Goal: Information Seeking & Learning: Compare options

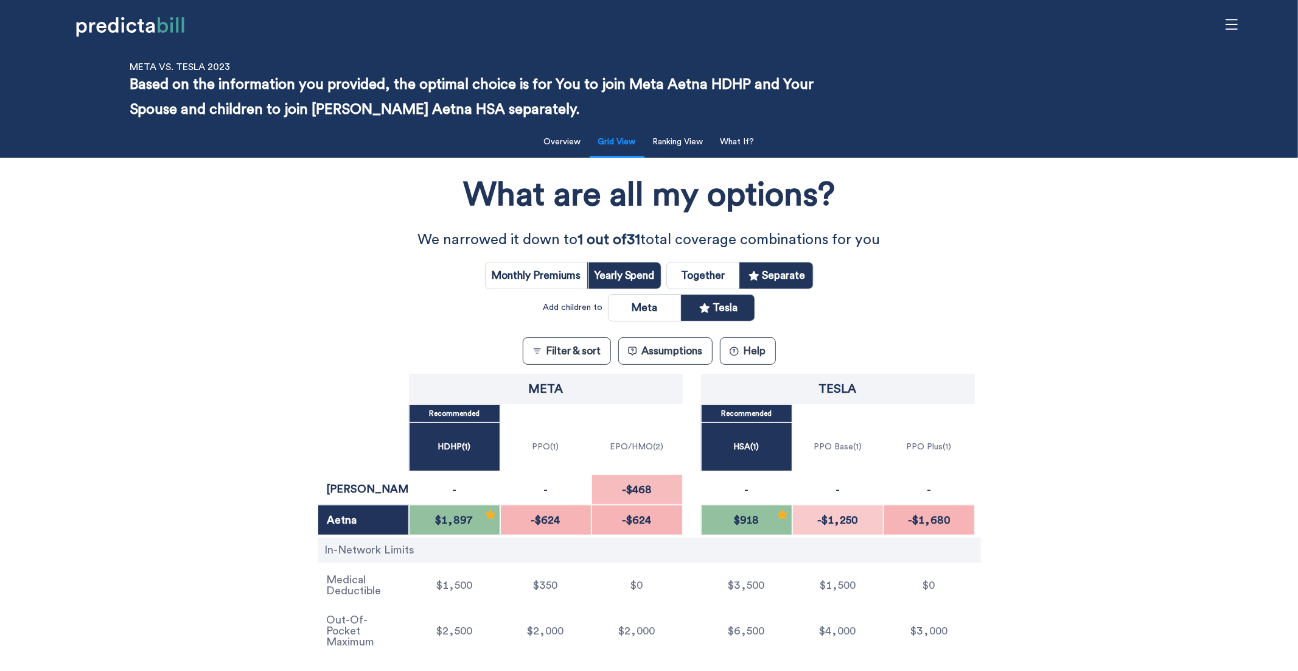
click at [718, 257] on div "Monthly Premiums Yearly Spend Together Separate Add children to Meta Tesla" at bounding box center [649, 286] width 329 height 69
click at [730, 269] on input "radio" at bounding box center [703, 275] width 72 height 26
radio input "true"
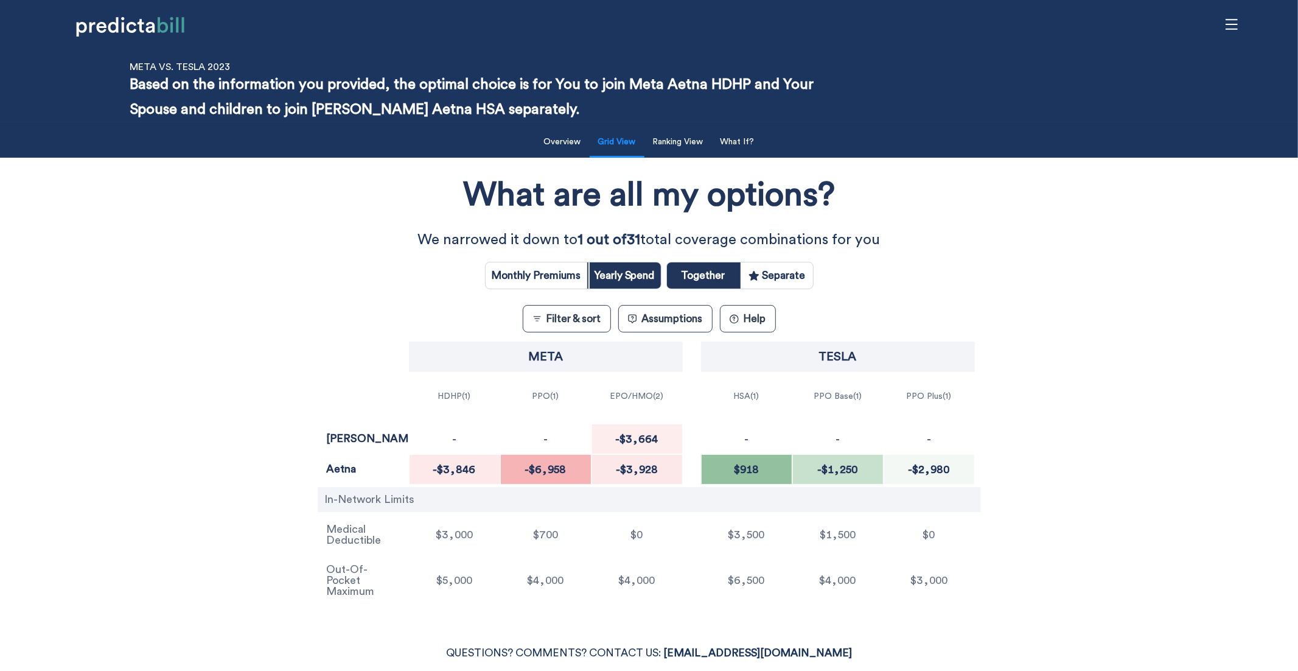
click at [783, 274] on input "radio" at bounding box center [777, 275] width 72 height 26
radio input "true"
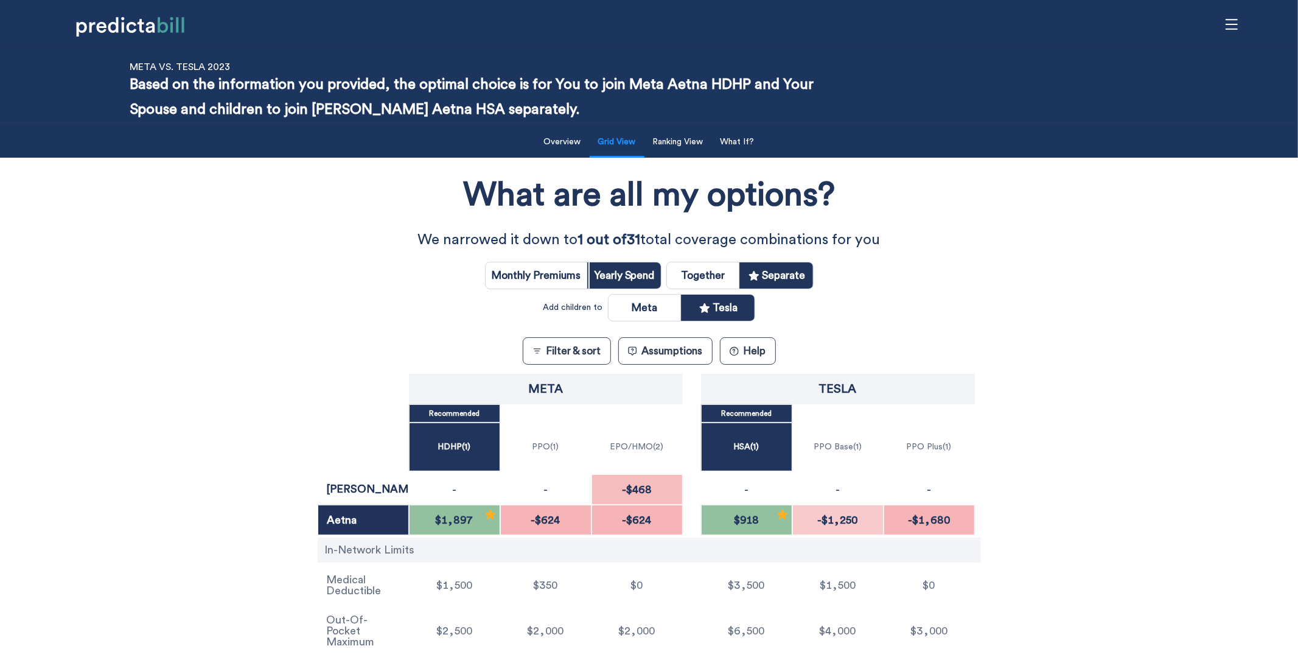
click at [271, 389] on div "What are all my options? We narrowed it down to 1 out of 31 total coverage comb…" at bounding box center [649, 412] width 1169 height 496
click at [268, 460] on div "What are all my options? We narrowed it down to 1 out of 31 total coverage comb…" at bounding box center [649, 412] width 1169 height 496
click at [727, 273] on input "radio" at bounding box center [703, 275] width 72 height 26
radio input "true"
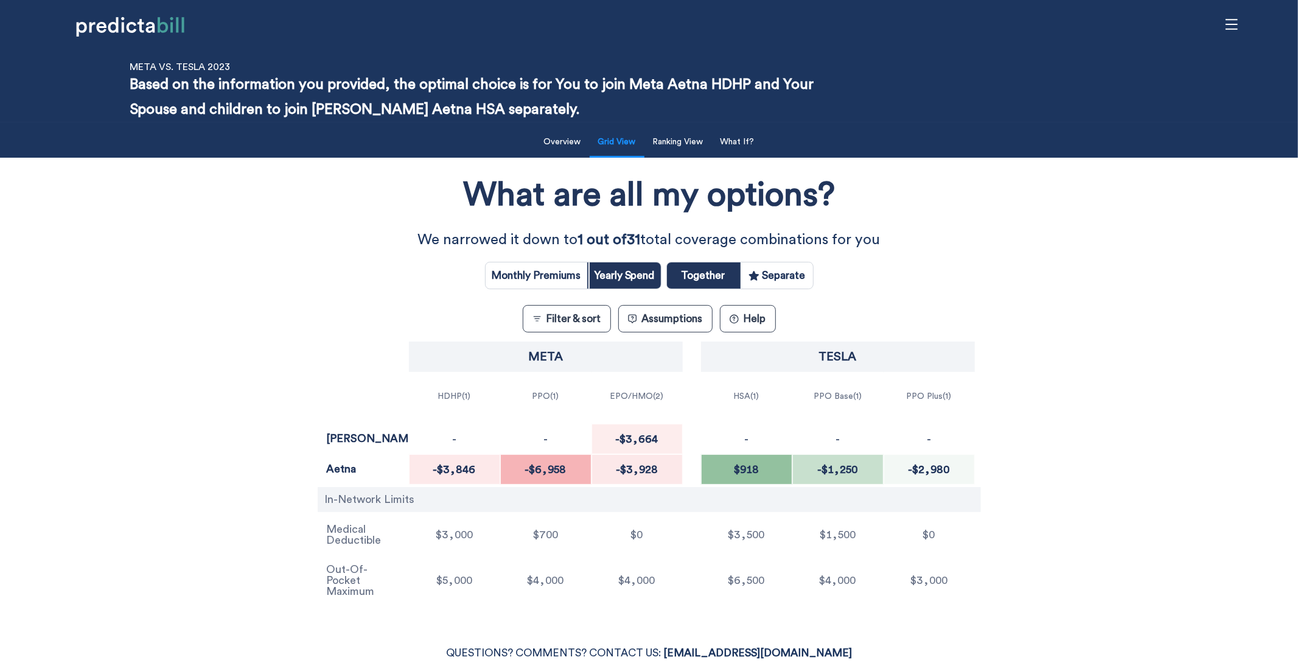
click at [808, 276] on input "radio" at bounding box center [777, 275] width 72 height 26
radio input "true"
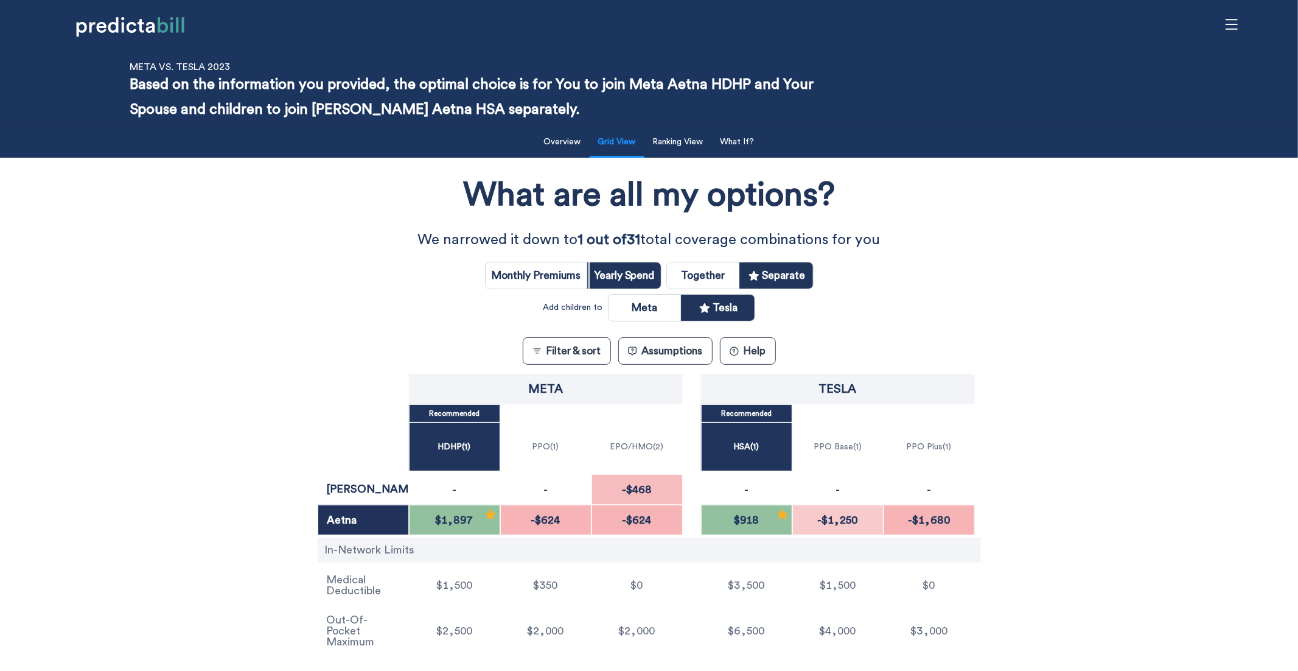
click at [657, 310] on input "radio" at bounding box center [645, 308] width 72 height 26
radio input "true"
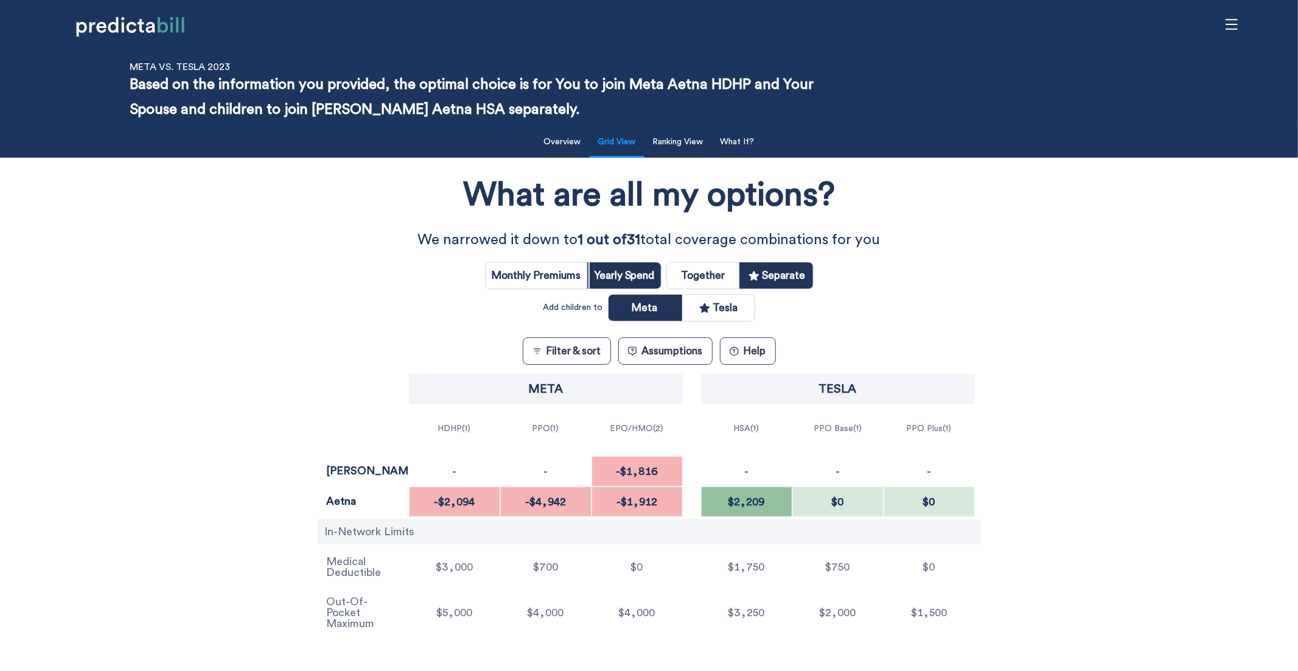
click at [721, 310] on input "radio" at bounding box center [718, 308] width 72 height 26
radio input "true"
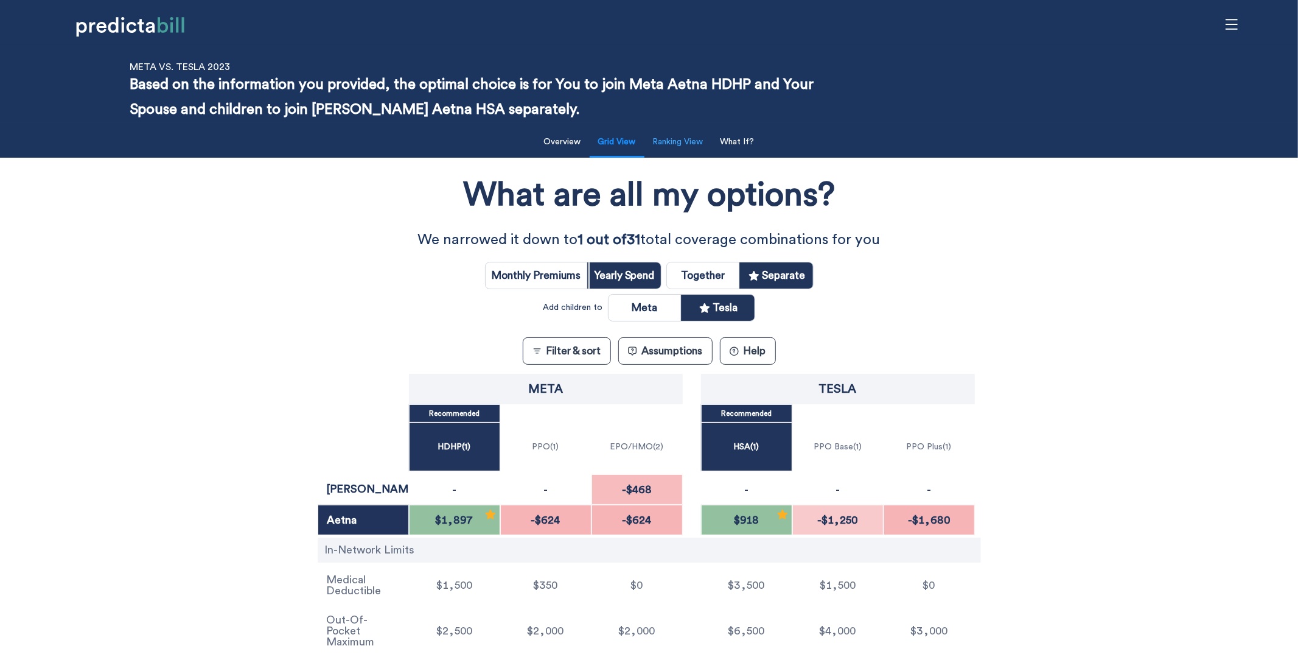
click at [682, 145] on button "Ranking View" at bounding box center [678, 142] width 65 height 25
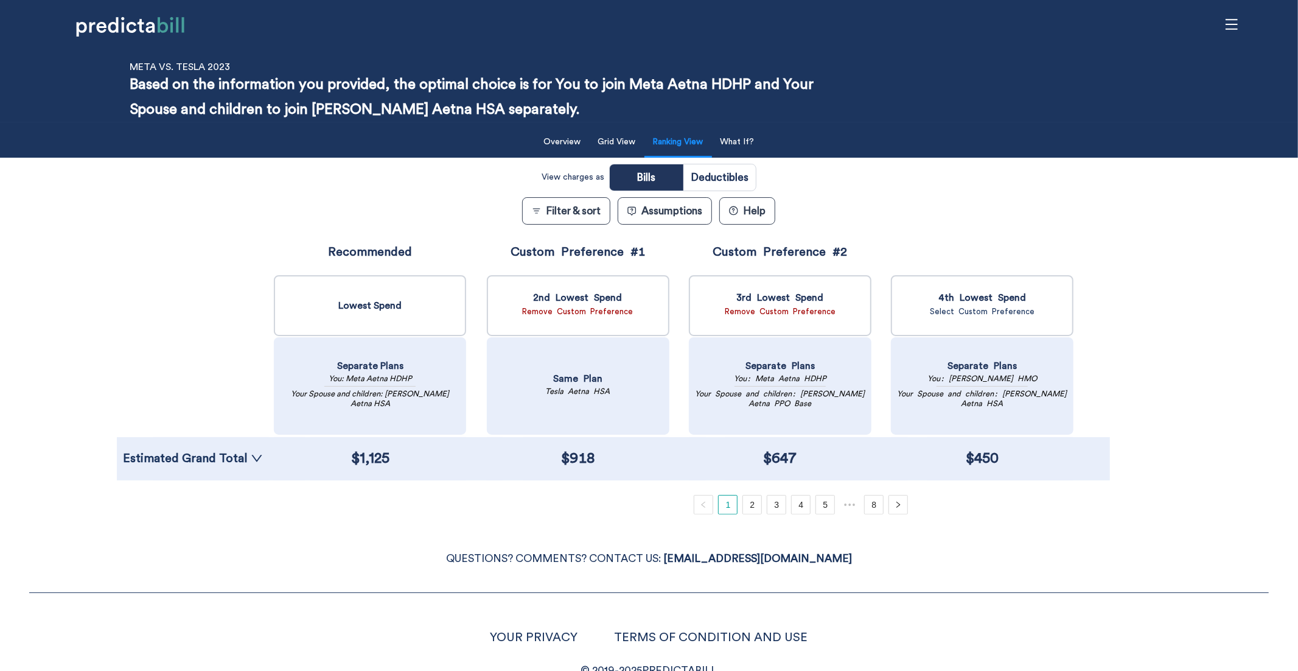
click at [223, 474] on div "Estimated Grand Total" at bounding box center [193, 458] width 152 height 43
click at [228, 459] on link "Estimated Grand Total" at bounding box center [193, 458] width 140 height 12
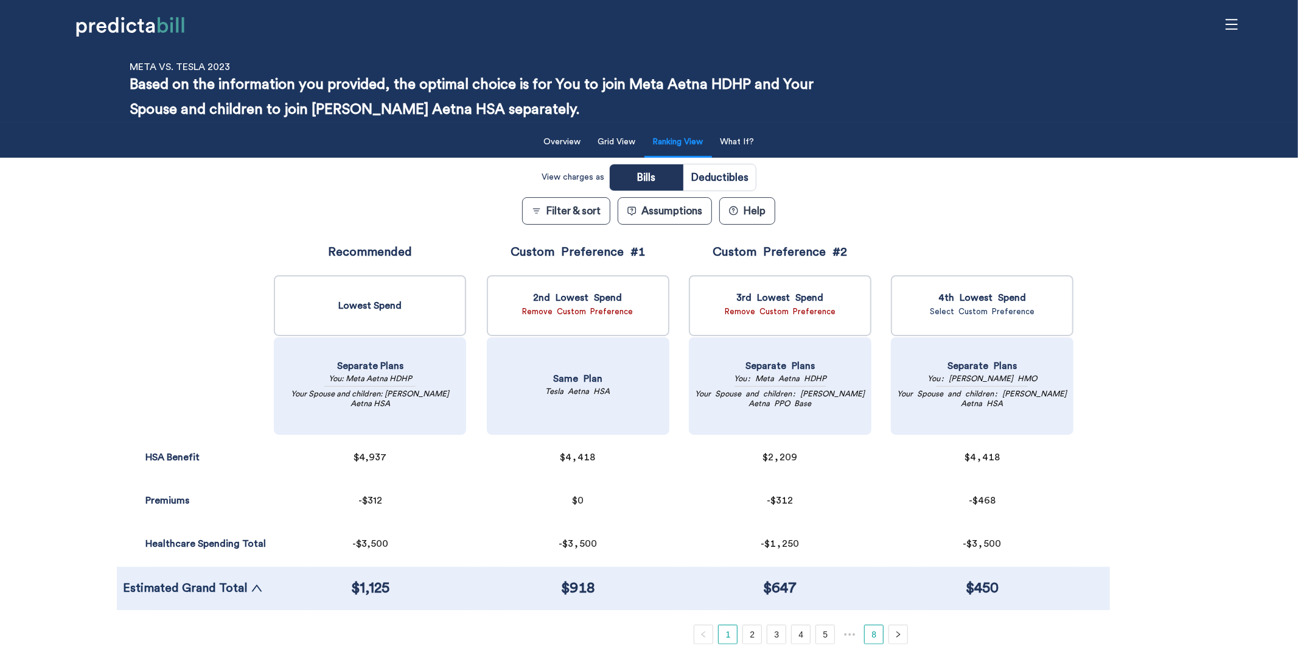
click at [876, 562] on link "8" at bounding box center [874, 634] width 18 height 18
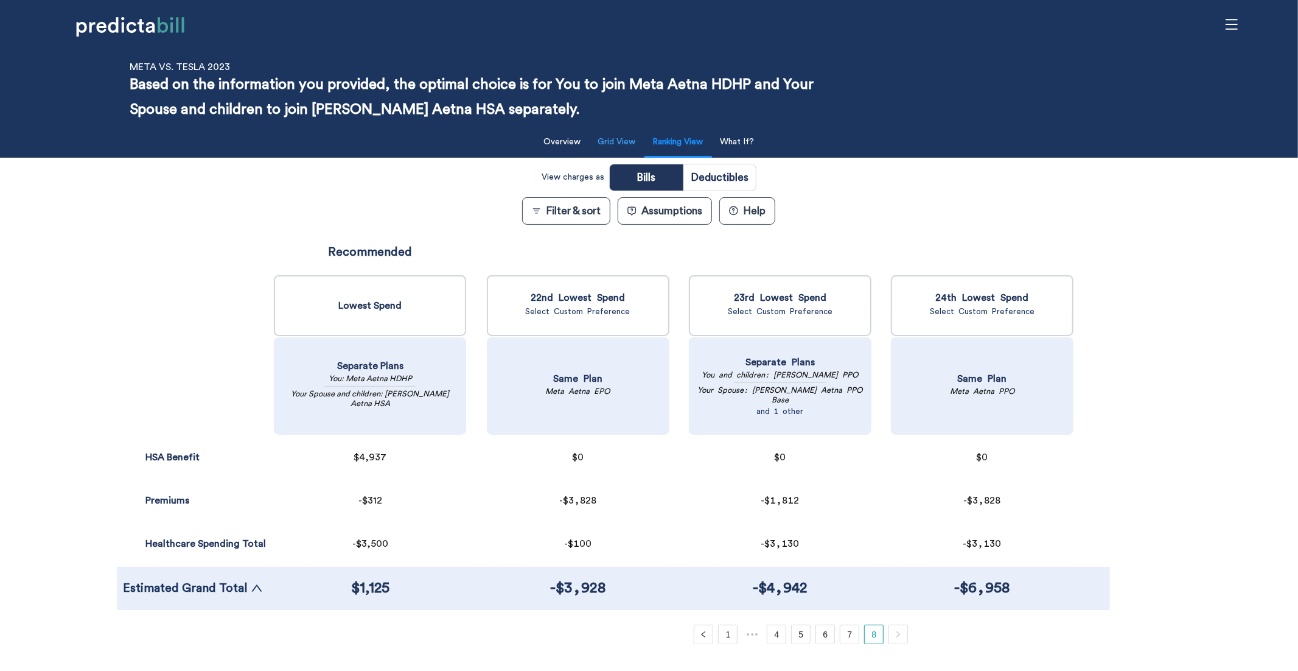
click at [602, 148] on button "Grid View" at bounding box center [617, 142] width 52 height 25
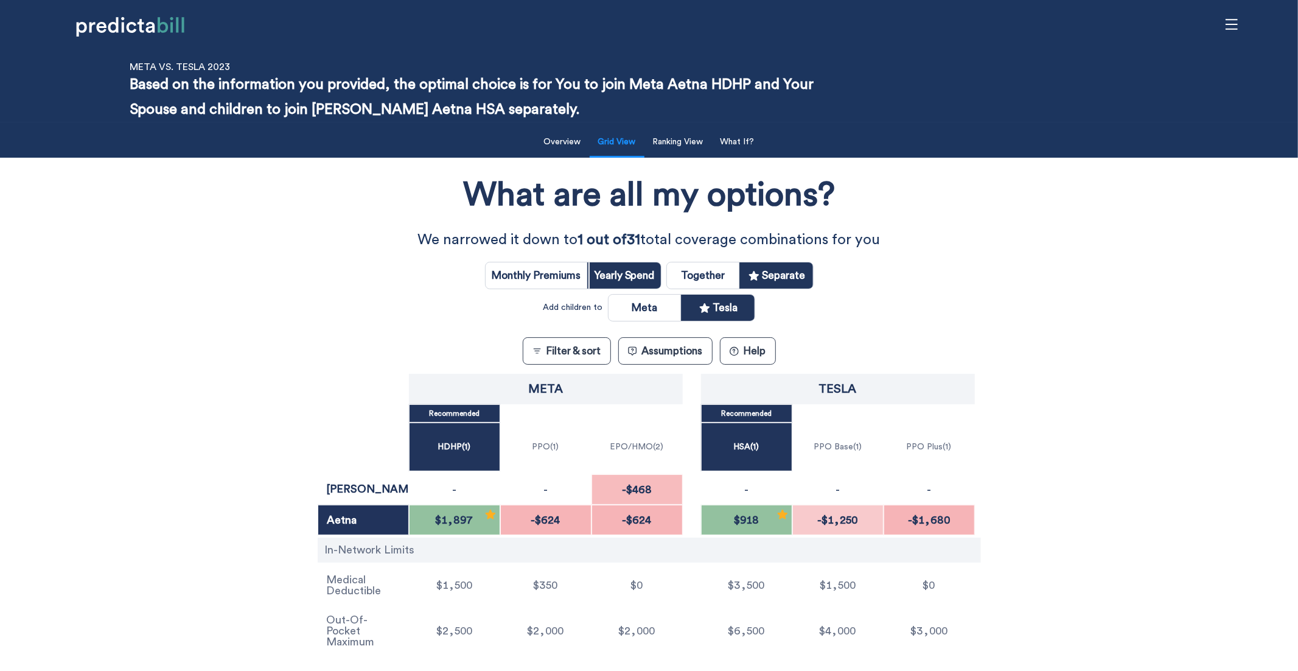
click at [148, 309] on div "What are all my options? We narrowed it down to 1 out of 31 total coverage comb…" at bounding box center [649, 412] width 1169 height 496
click at [542, 280] on input "radio" at bounding box center [537, 275] width 102 height 26
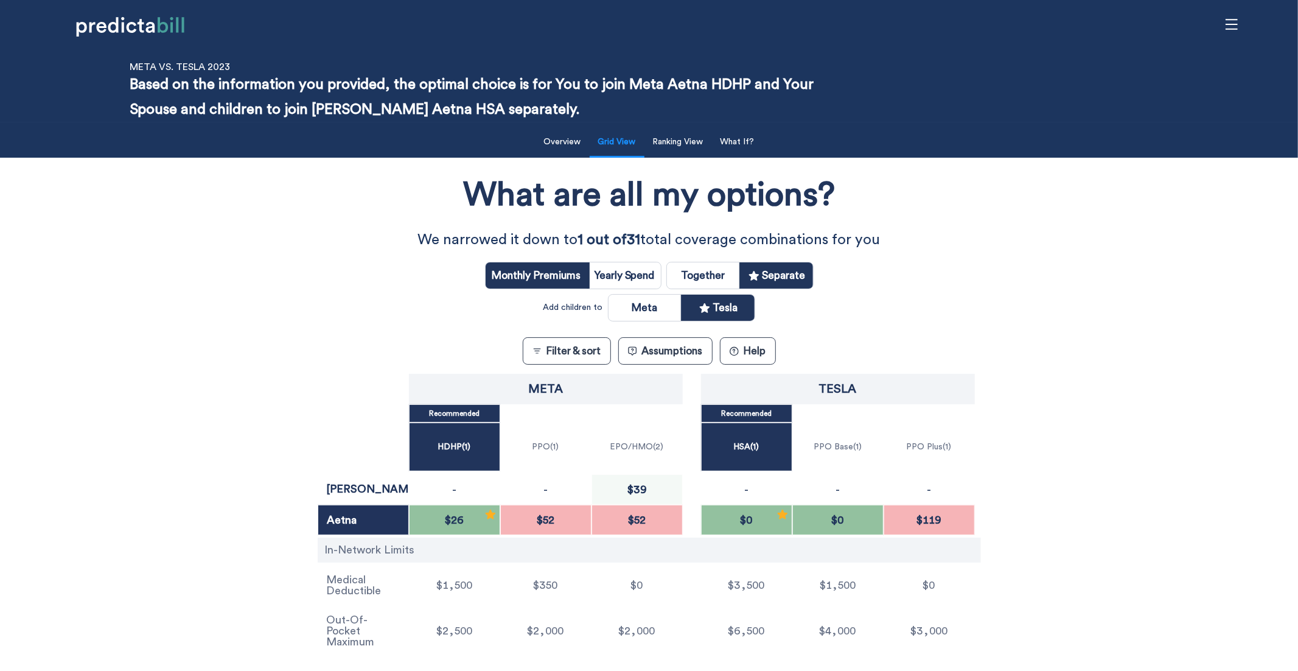
click at [753, 352] on button "? Help" at bounding box center [748, 350] width 56 height 27
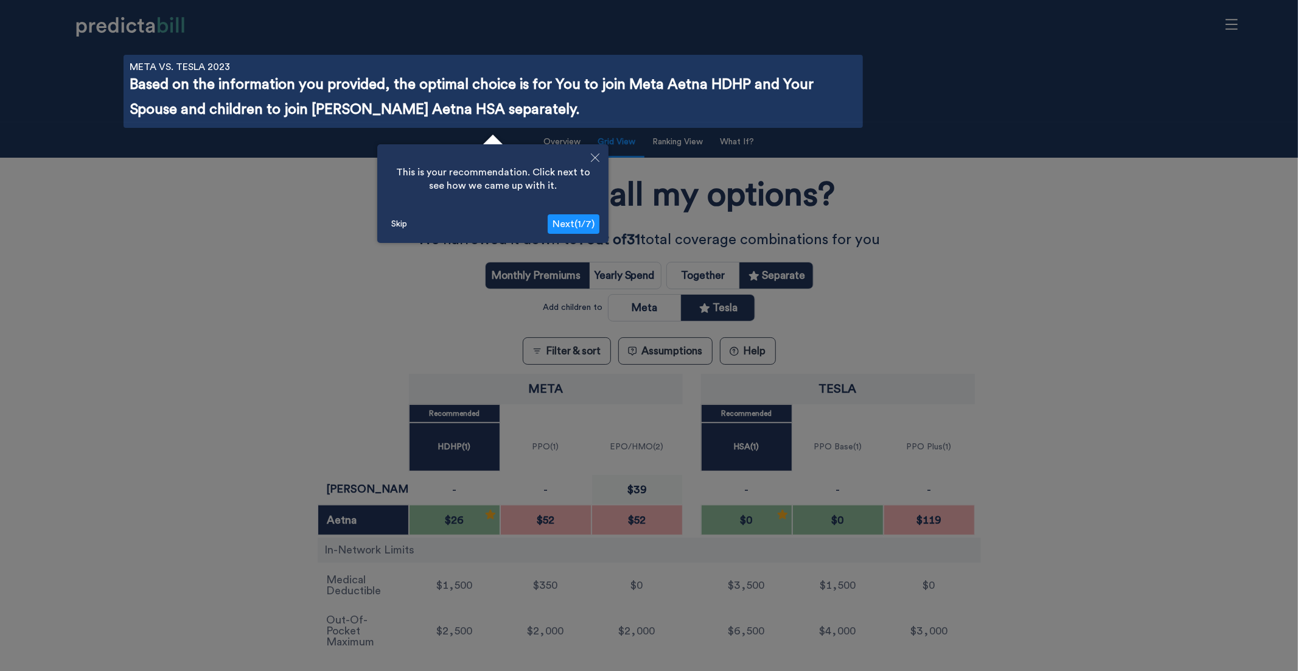
click at [187, 220] on div at bounding box center [649, 424] width 1298 height 848
click at [592, 152] on button "Close" at bounding box center [595, 158] width 27 height 29
radio input "false"
radio input "true"
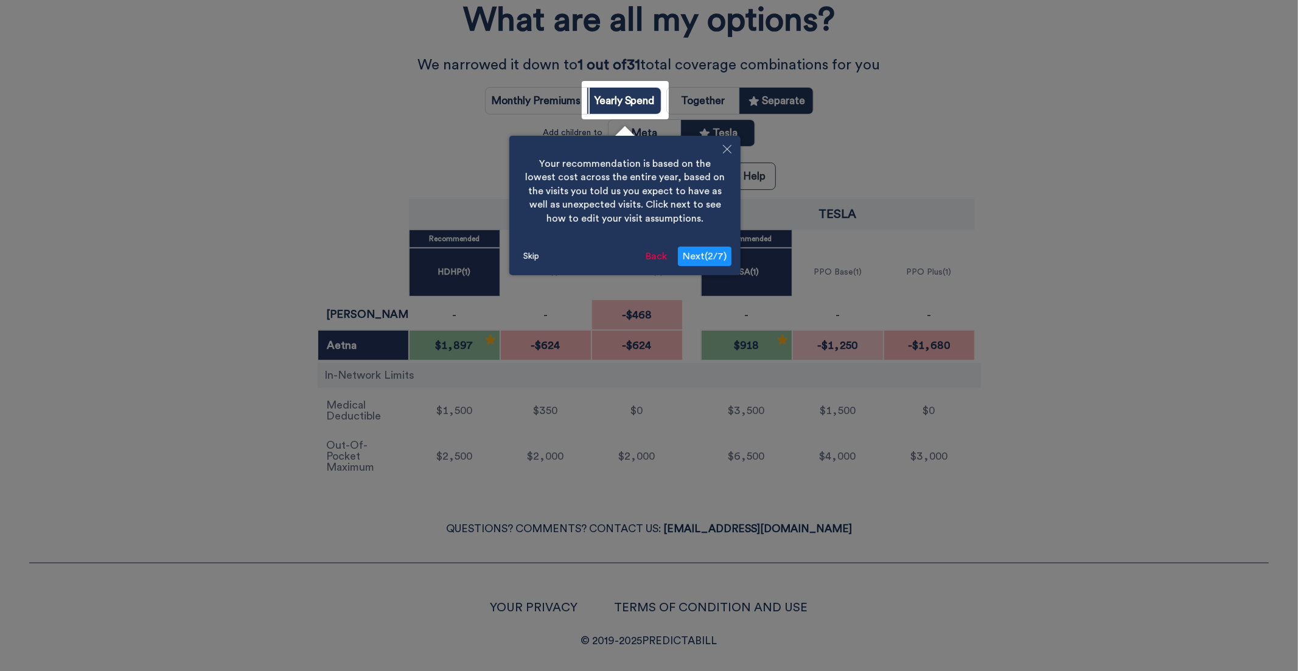
scroll to position [178, 0]
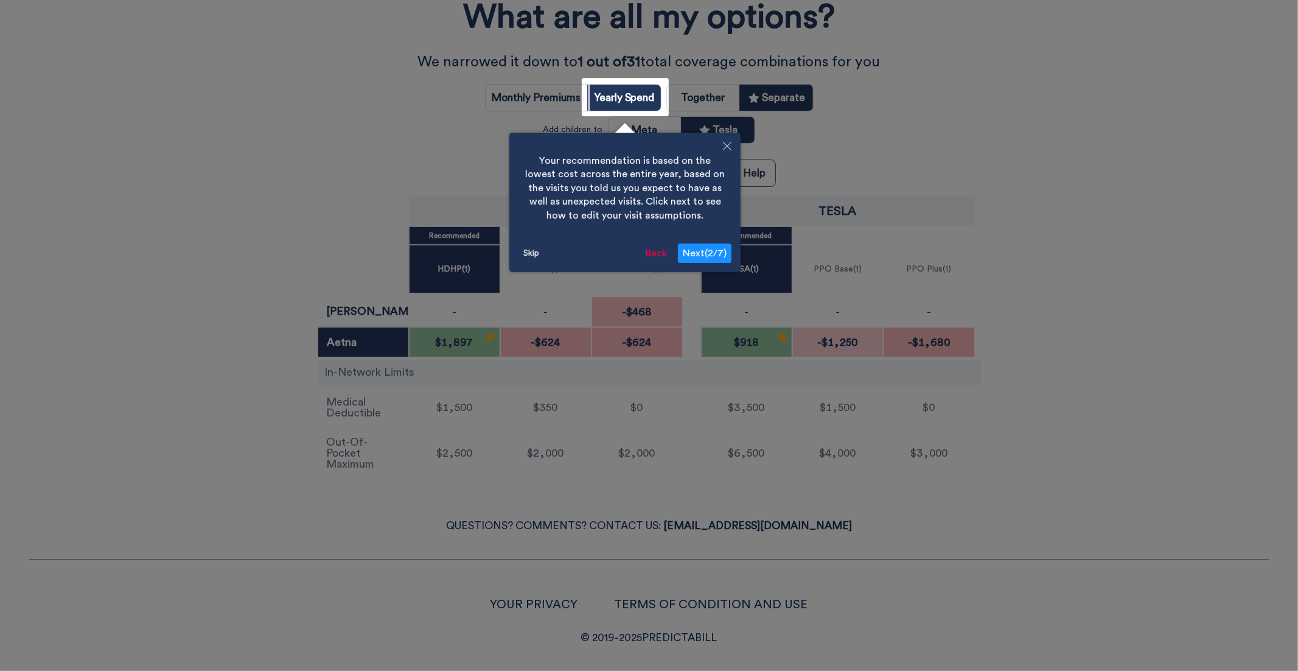
click at [530, 253] on button "Skip" at bounding box center [532, 253] width 26 height 18
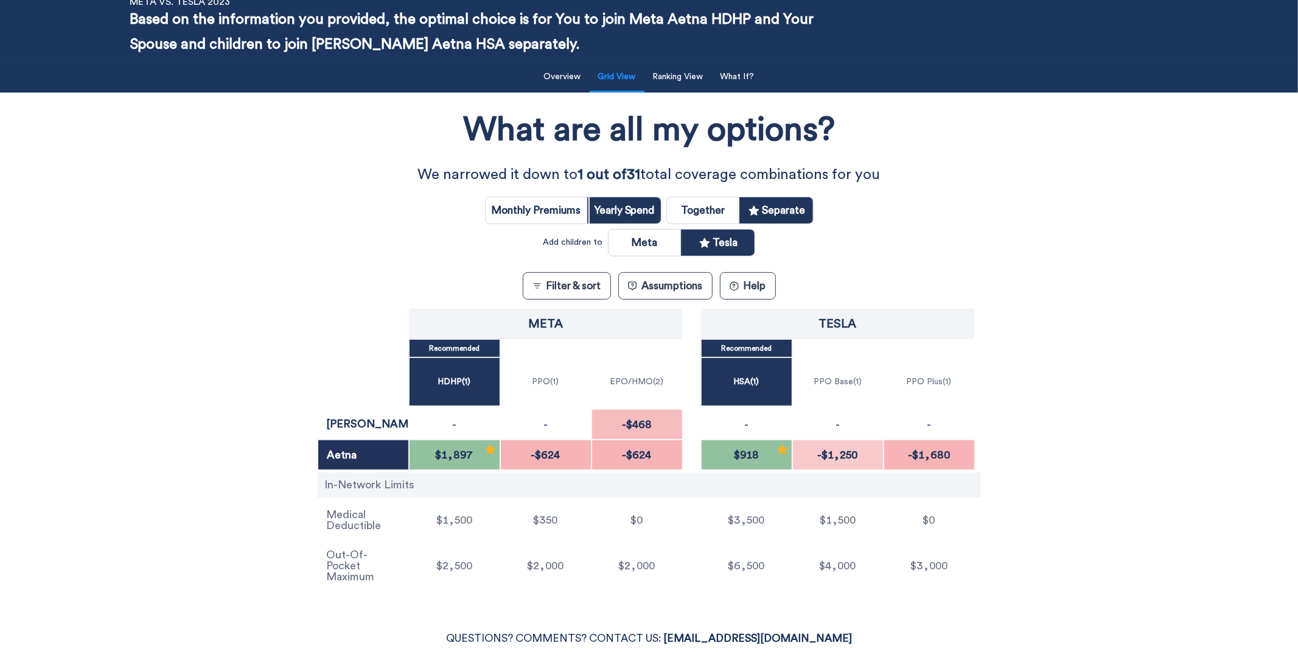
scroll to position [0, 0]
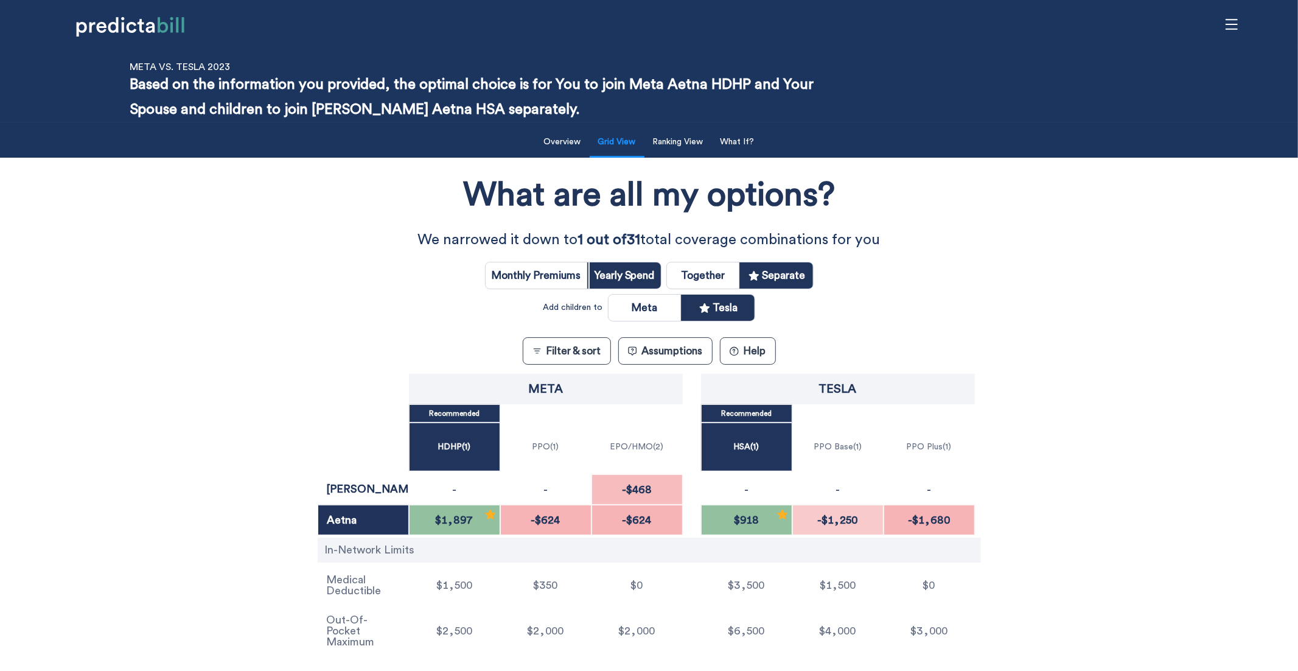
click at [173, 358] on div "What are all my options? We narrowed it down to 1 out of 31 total coverage comb…" at bounding box center [649, 412] width 1169 height 496
click at [218, 427] on div "What are all my options? We narrowed it down to 1 out of 31 total coverage comb…" at bounding box center [649, 412] width 1169 height 496
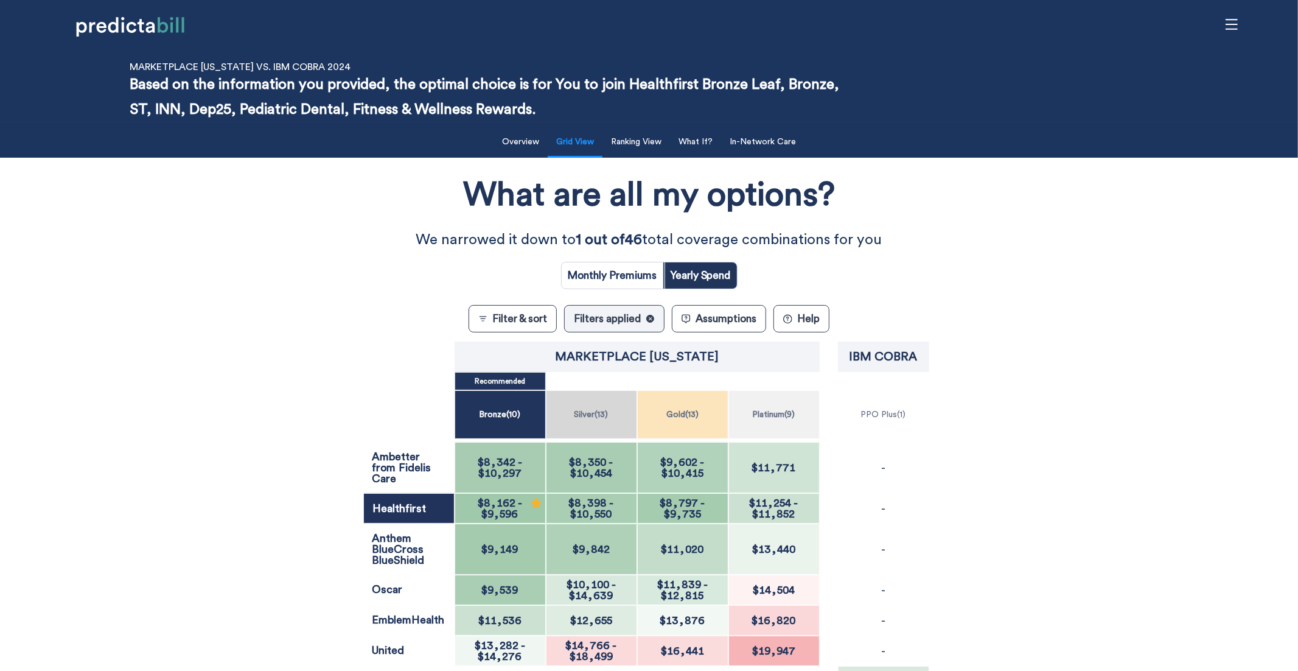
click at [627, 268] on input "radio" at bounding box center [613, 275] width 102 height 26
radio input "true"
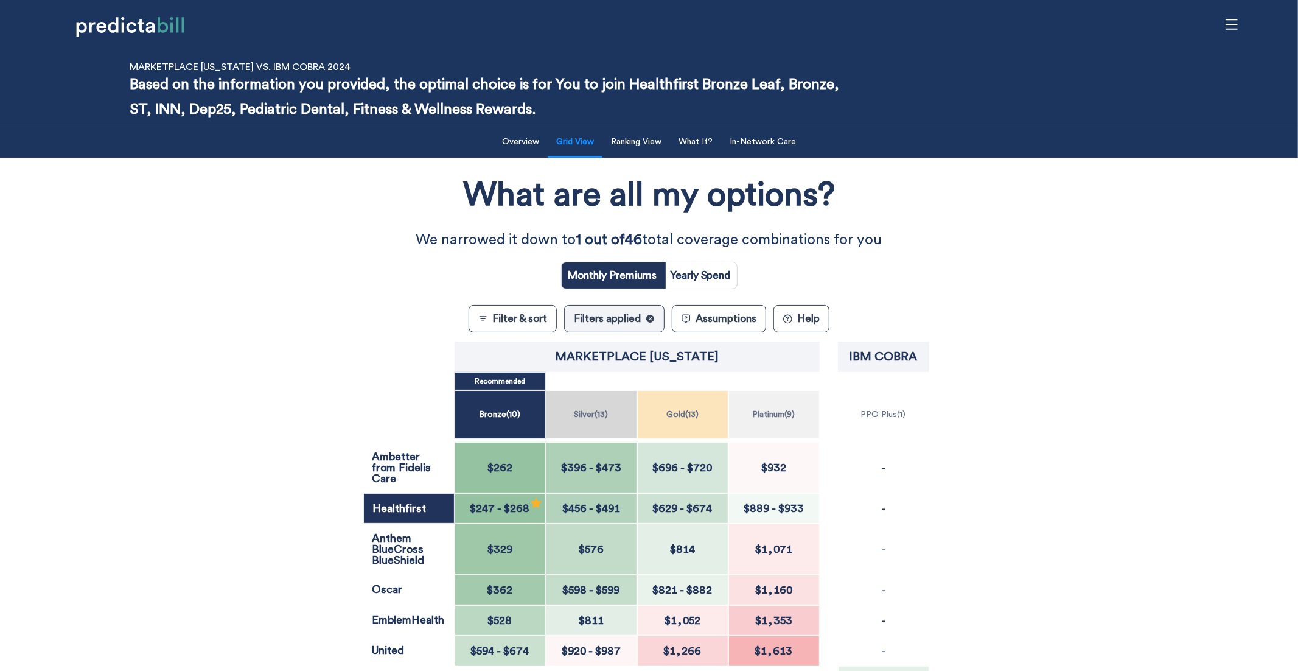
click at [270, 435] on div "What are all my options? We narrowed it down to 1 out of 46 total coverage comb…" at bounding box center [649, 492] width 1169 height 657
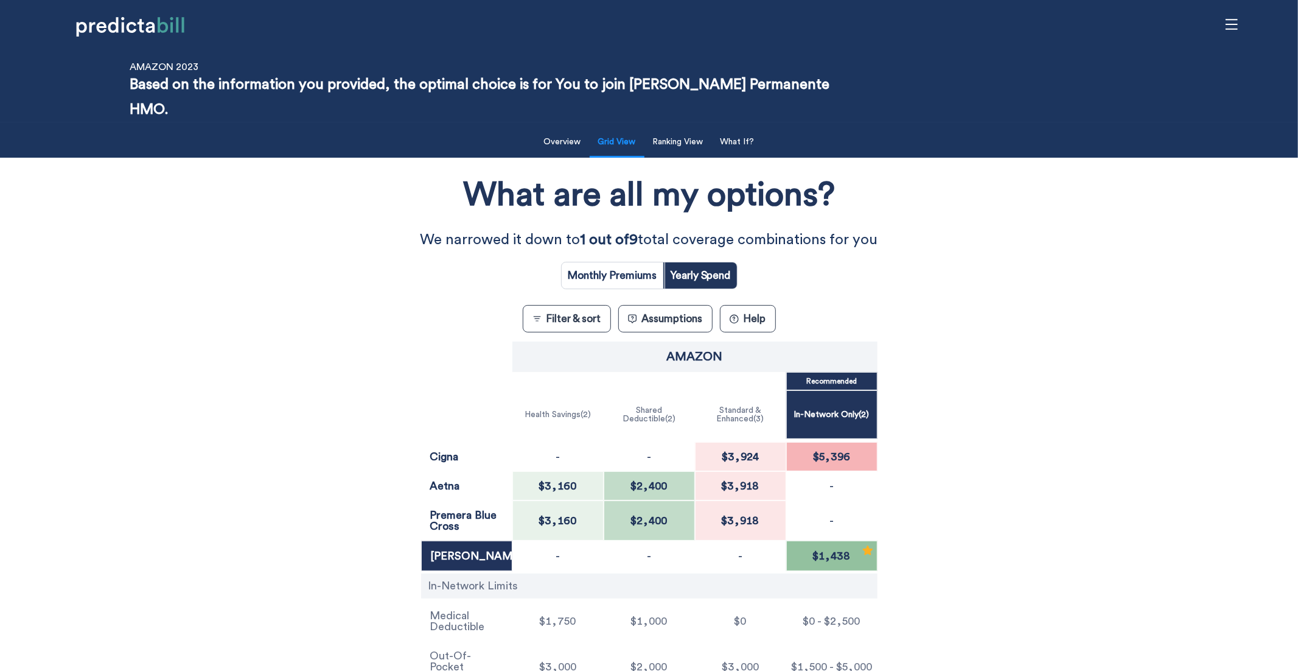
click at [147, 393] on div "What are all my options? We narrowed it down to 1 out of 9 total coverage combi…" at bounding box center [649, 430] width 1169 height 532
click at [56, 290] on div "Filter & Sort Quickly update your results Sort By Healthcare Assumptions Expect…" at bounding box center [649, 408] width 1298 height 573
click at [595, 262] on input "radio" at bounding box center [613, 275] width 102 height 26
radio input "true"
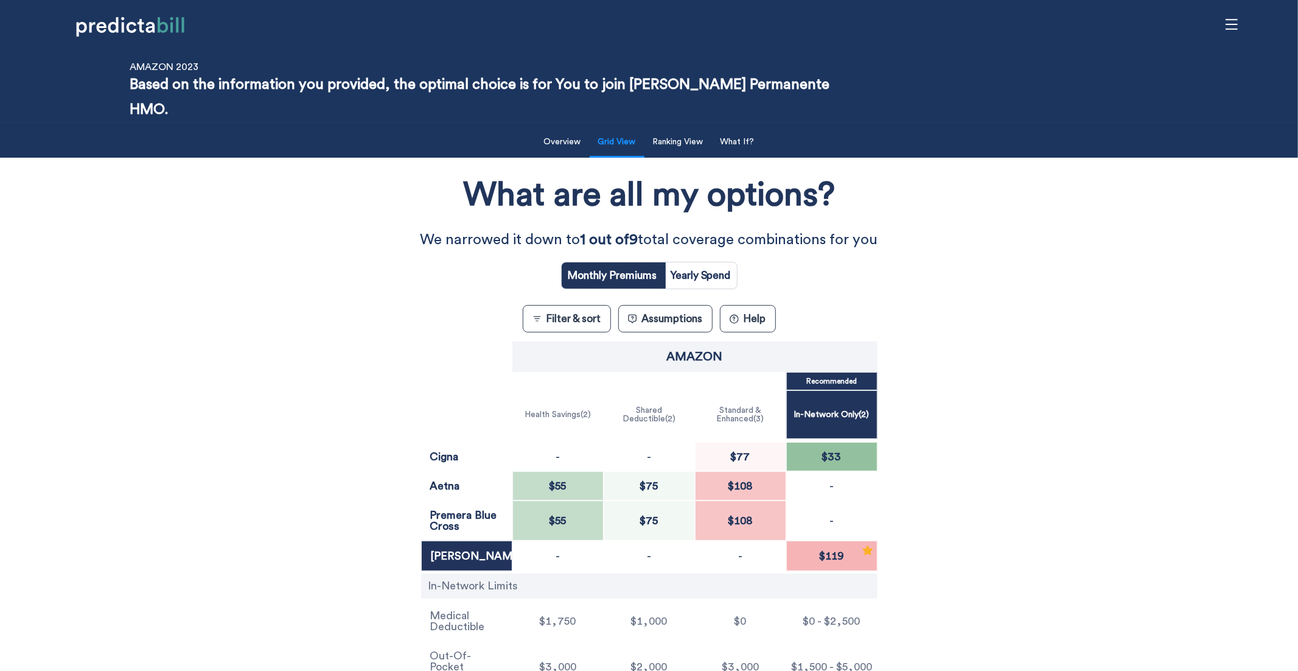
click at [719, 262] on input "radio" at bounding box center [701, 275] width 72 height 26
radio input "true"
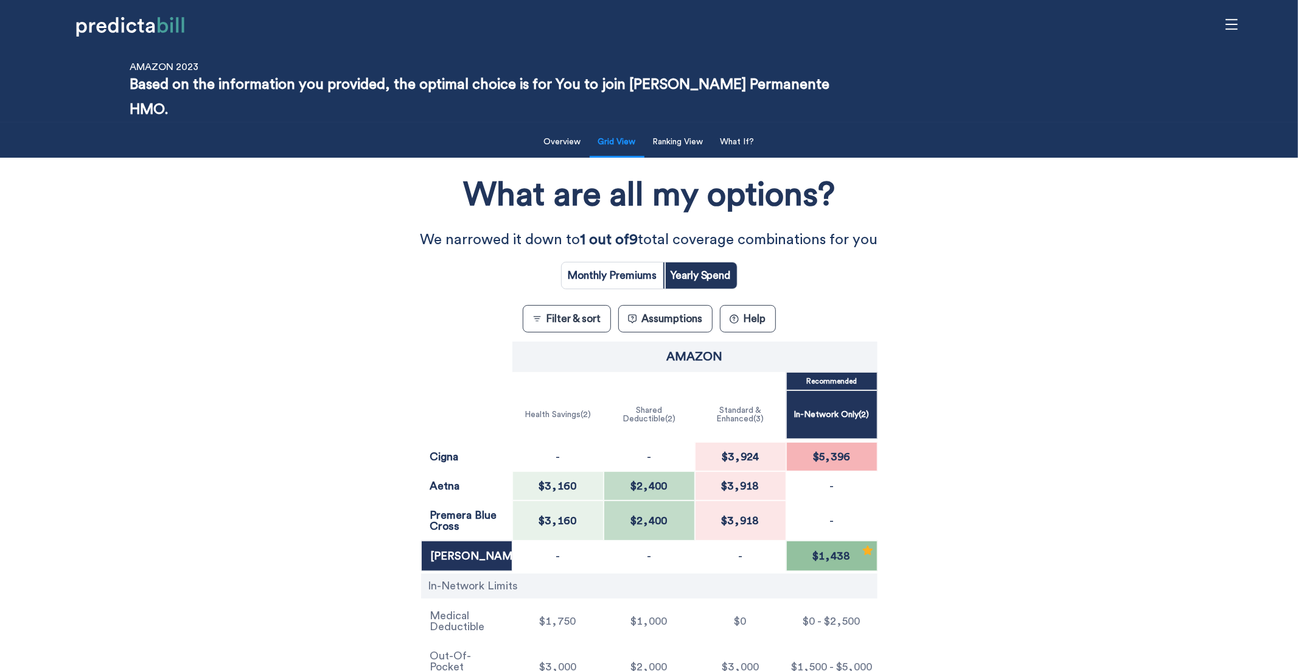
click at [248, 457] on div "What are all my options? We narrowed it down to 1 out of 9 total coverage combi…" at bounding box center [649, 430] width 1169 height 532
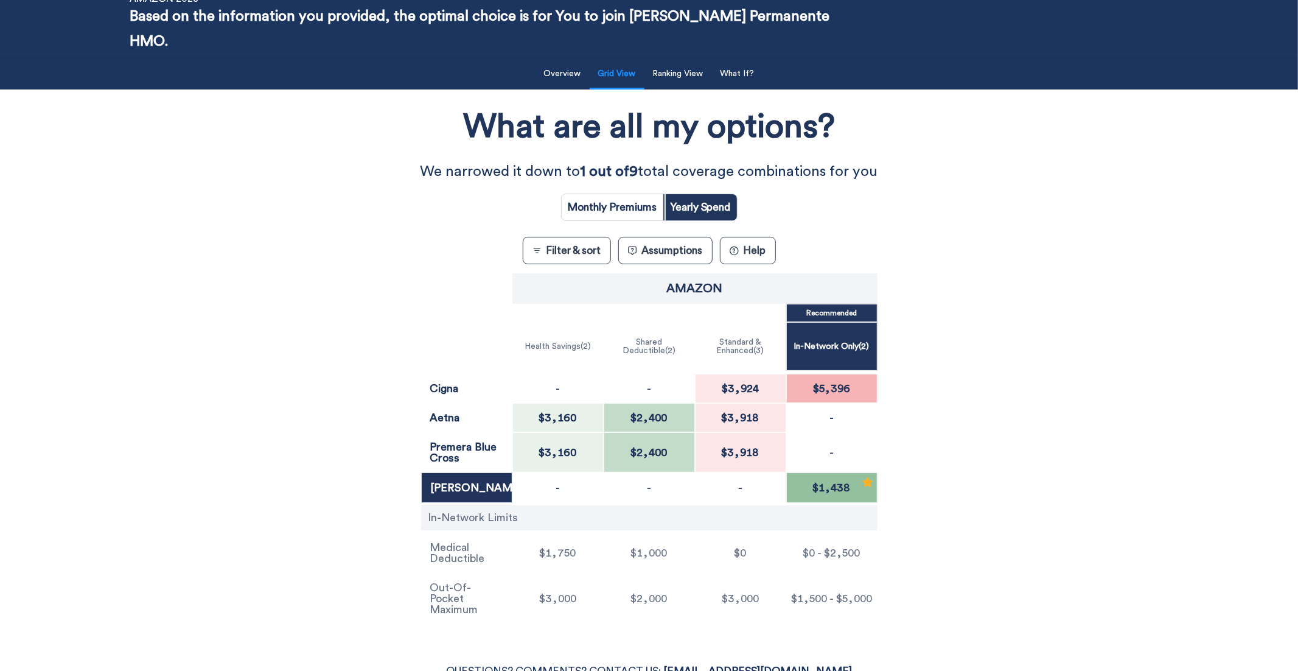
scroll to position [68, 0]
click at [629, 195] on input "radio" at bounding box center [613, 208] width 102 height 26
radio input "true"
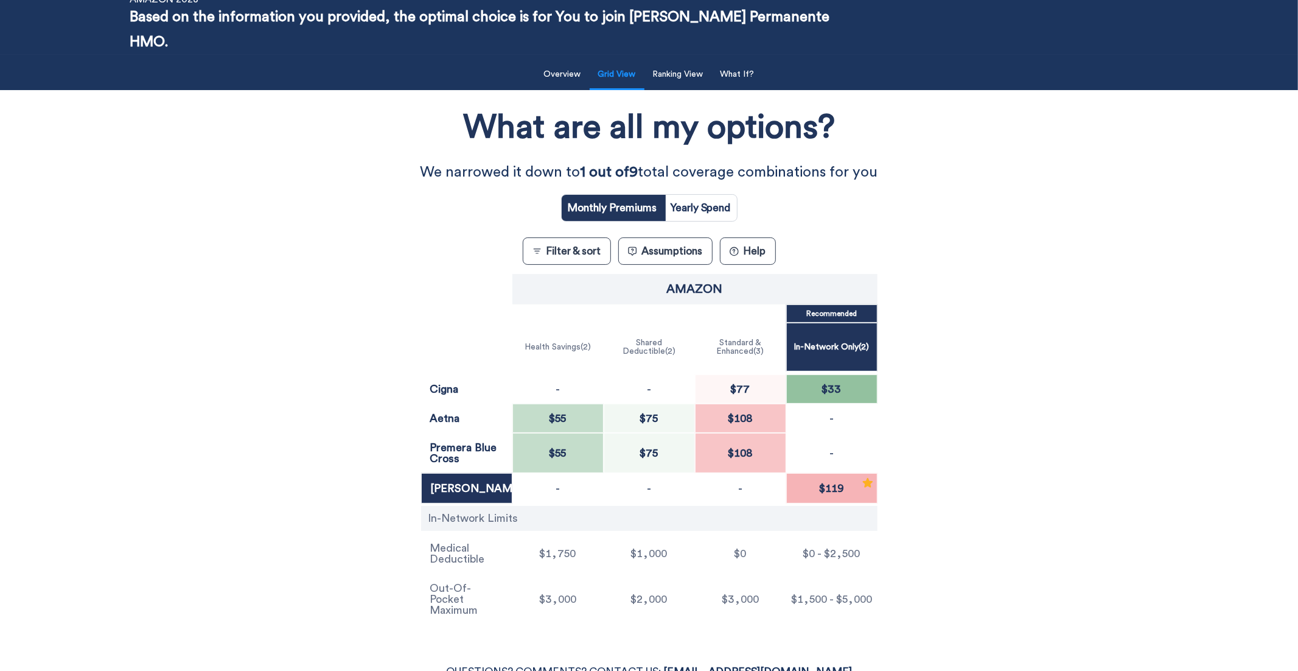
click at [719, 195] on input "radio" at bounding box center [701, 208] width 72 height 26
radio input "true"
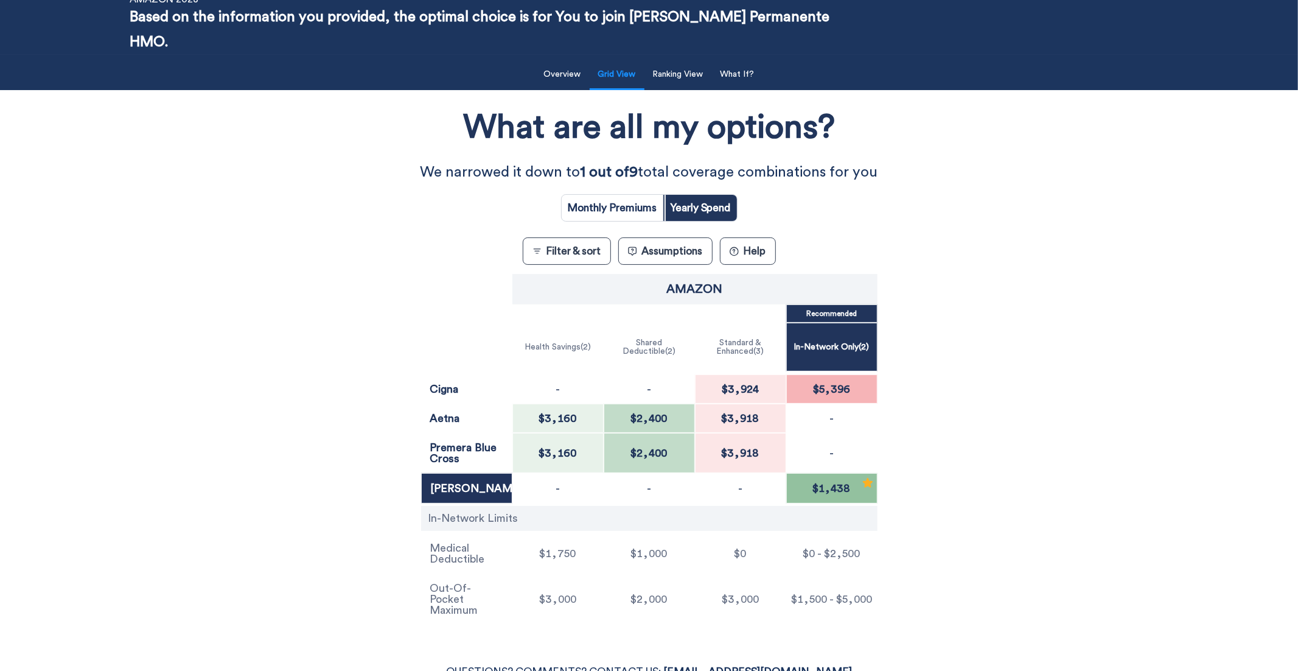
click at [707, 237] on button "Assumptions" at bounding box center [665, 250] width 94 height 27
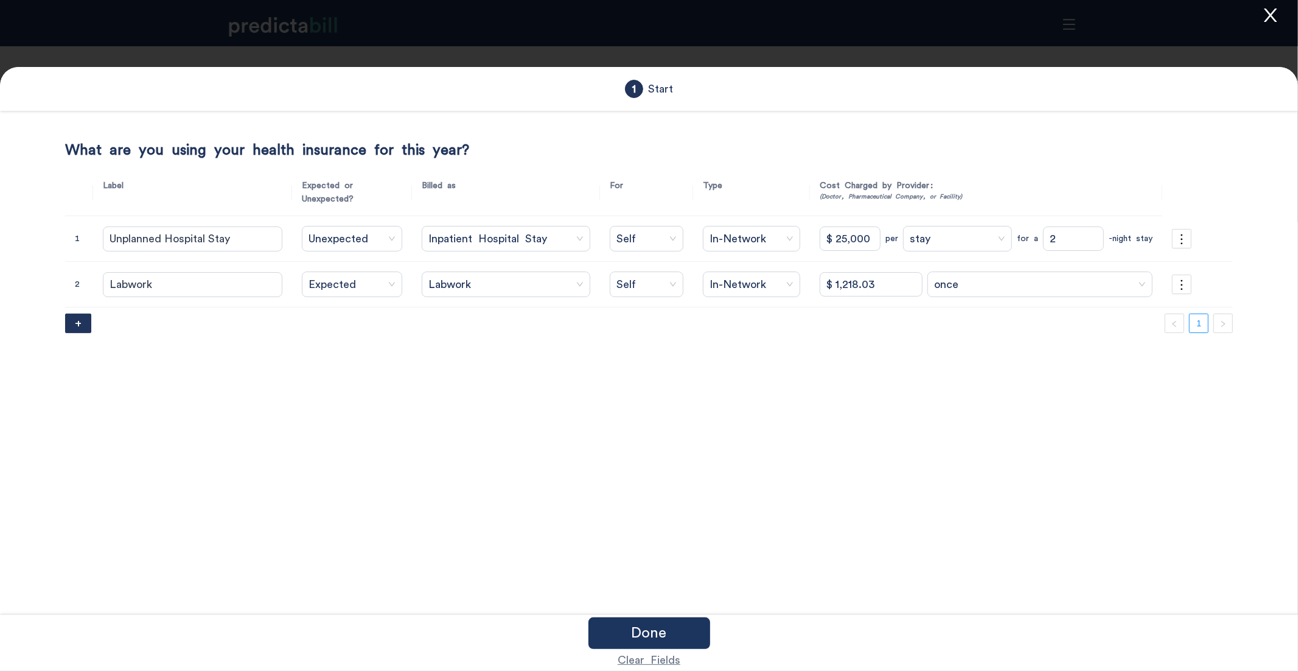
click at [993, 18] on icon "close" at bounding box center [1271, 15] width 18 height 18
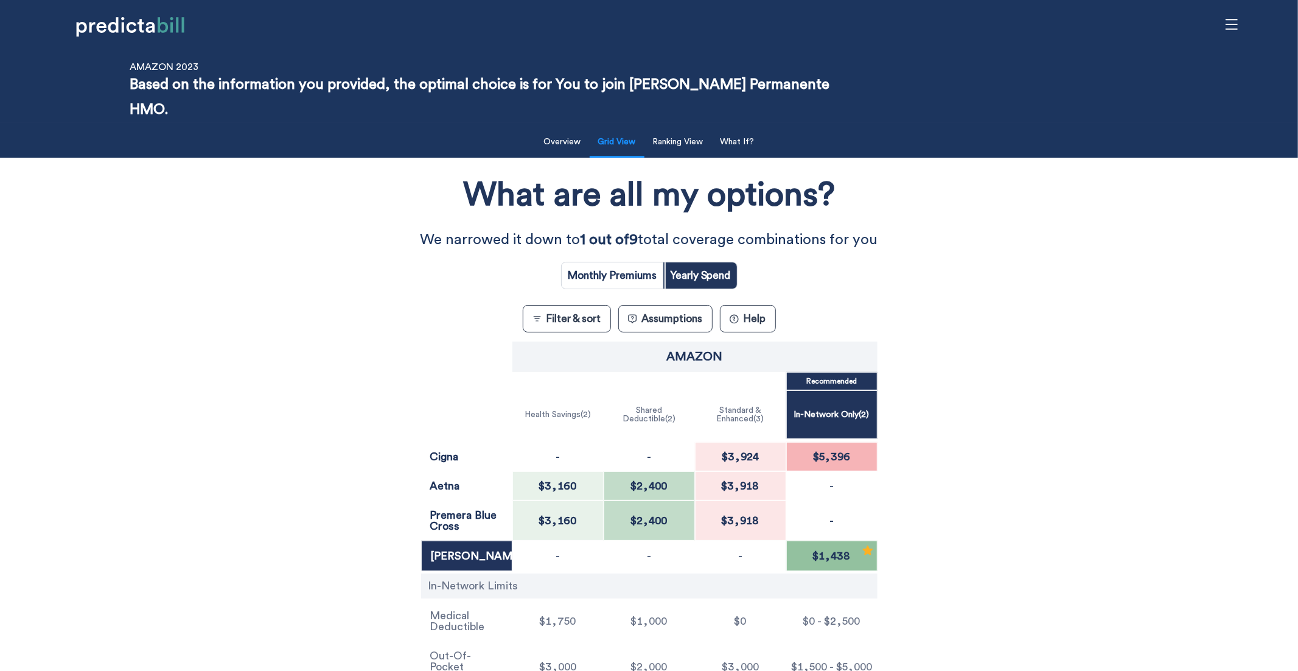
click at [558, 305] on button "Filter & sort" at bounding box center [567, 318] width 88 height 27
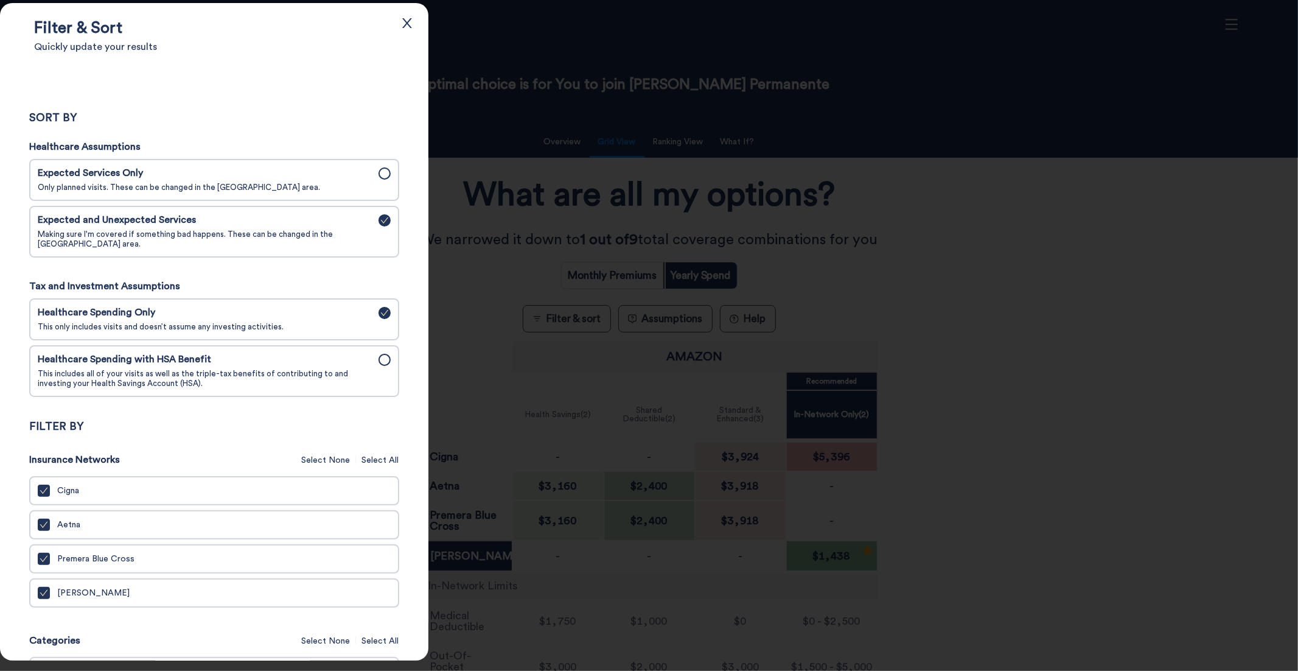
click at [352, 371] on span "This includes all of your visits as well as the triple-tax benefits of contribu…" at bounding box center [205, 378] width 334 height 19
click at [0, 0] on input "Healthcare Spending with HSA Benefit This includes all of your visits as well a…" at bounding box center [0, 0] width 0 height 0
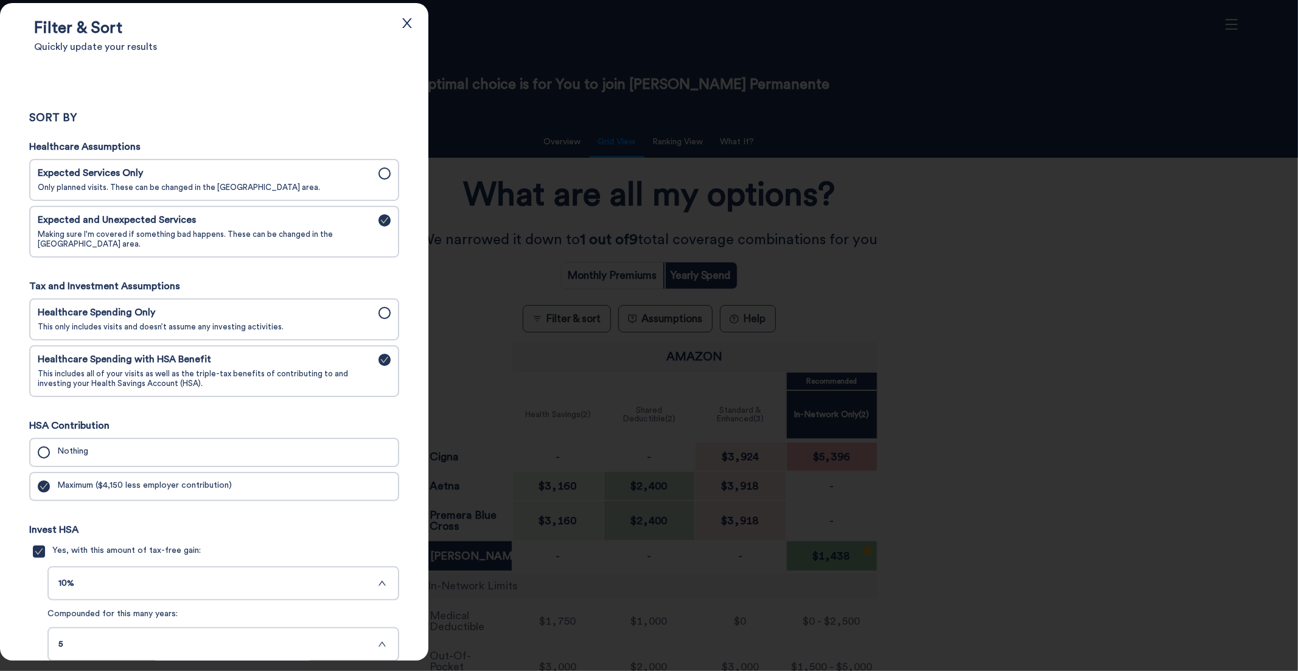
click at [313, 325] on span "This only includes visits and doesn’t assume any investing activities." at bounding box center [205, 327] width 334 height 10
click at [0, 0] on input "Healthcare Spending Only This only includes visits and doesn’t assume any inves…" at bounding box center [0, 0] width 0 height 0
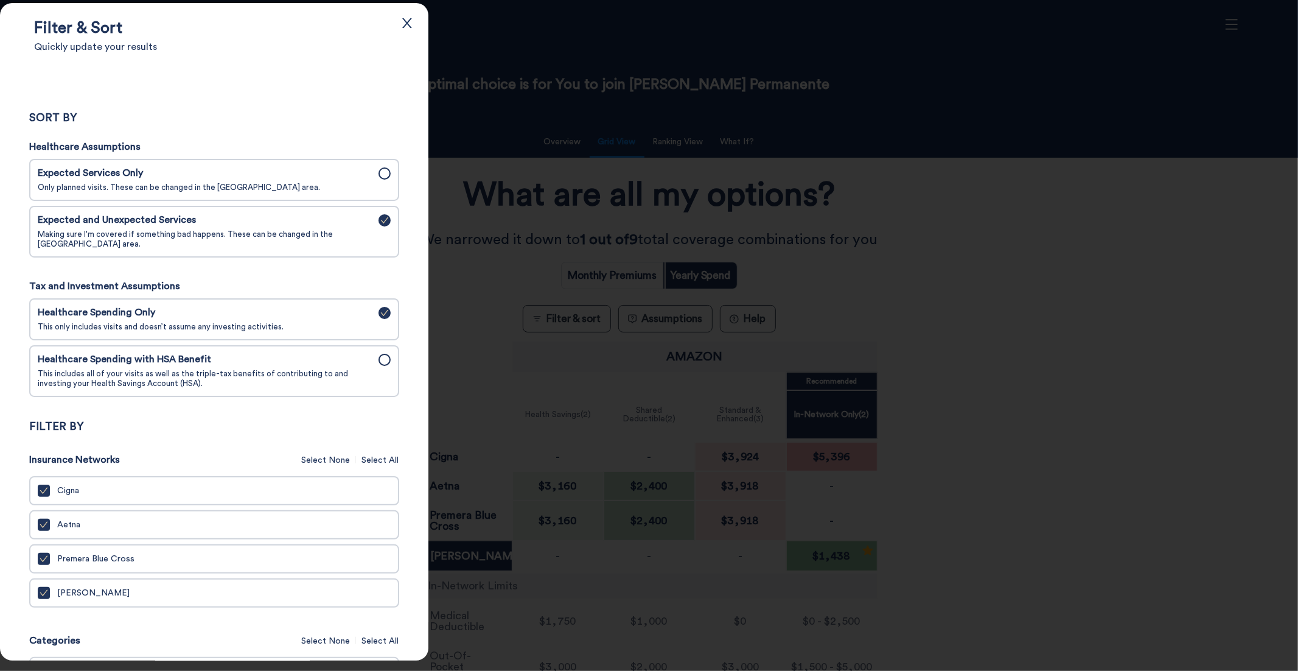
click at [271, 175] on span "Expected Services Only" at bounding box center [205, 173] width 334 height 12
click at [0, 0] on input "Expected Services Only Only planned visits. These can be changed in the Assumpt…" at bounding box center [0, 0] width 0 height 0
click at [297, 236] on span "Making sure I'm covered if something bad happens. These can be changed in the A…" at bounding box center [205, 238] width 334 height 19
click at [0, 0] on input "Expected and Unexpected Services Making sure I'm covered if something bad happe…" at bounding box center [0, 0] width 0 height 0
click at [411, 23] on icon "close" at bounding box center [406, 22] width 13 height 13
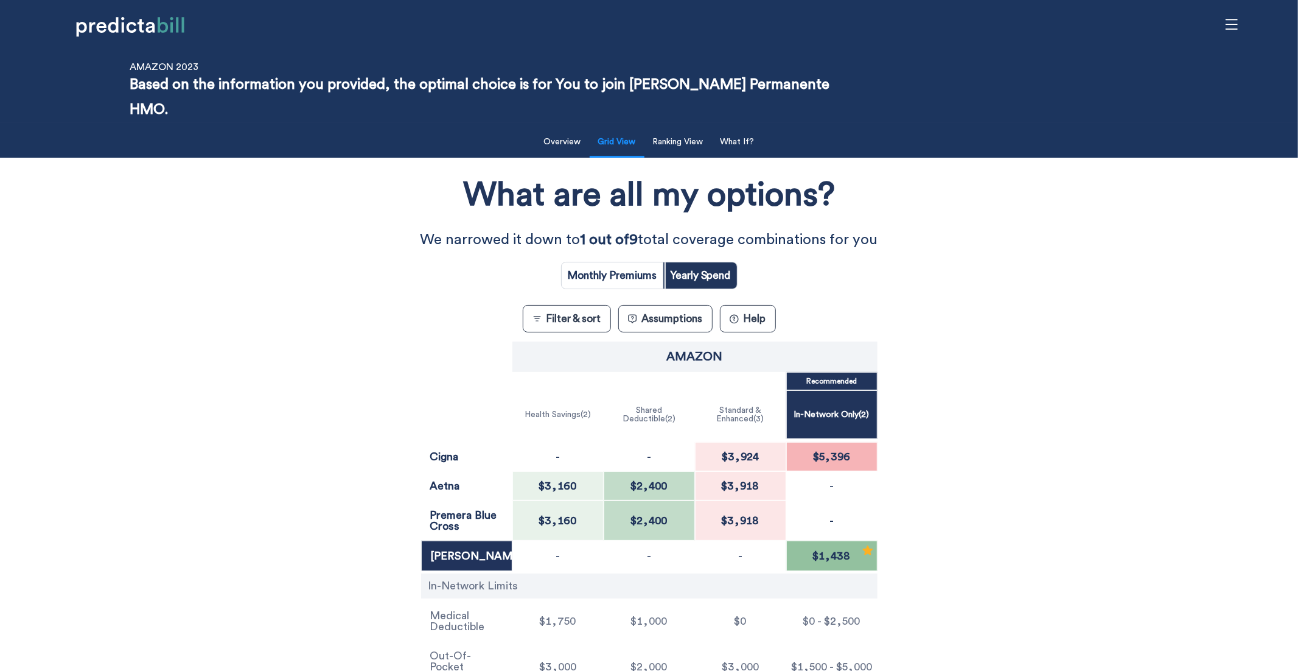
click at [111, 299] on div "What are all my options? We narrowed it down to 1 out of 9 total coverage combi…" at bounding box center [649, 430] width 1169 height 532
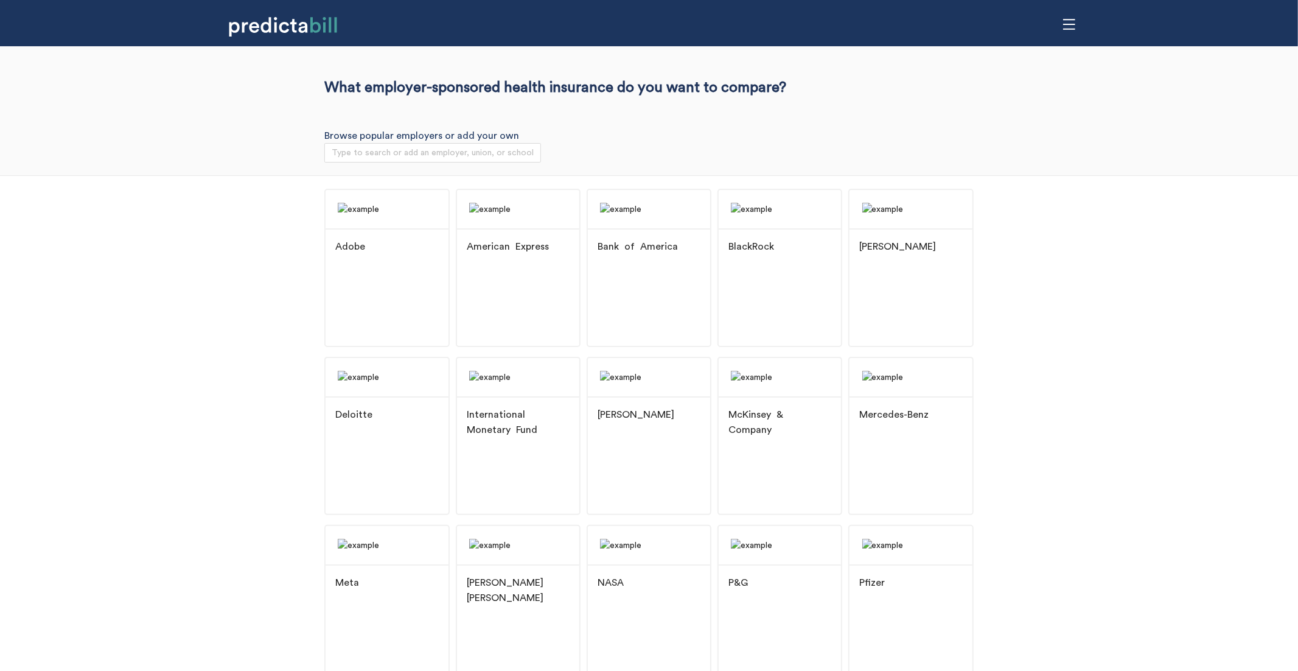
click at [100, 484] on div "Adobe American Express Bank of America BlackRock Booz [PERSON_NAME] Deloitte In…" at bounding box center [649, 524] width 1298 height 699
click at [338, 228] on img at bounding box center [387, 209] width 122 height 38
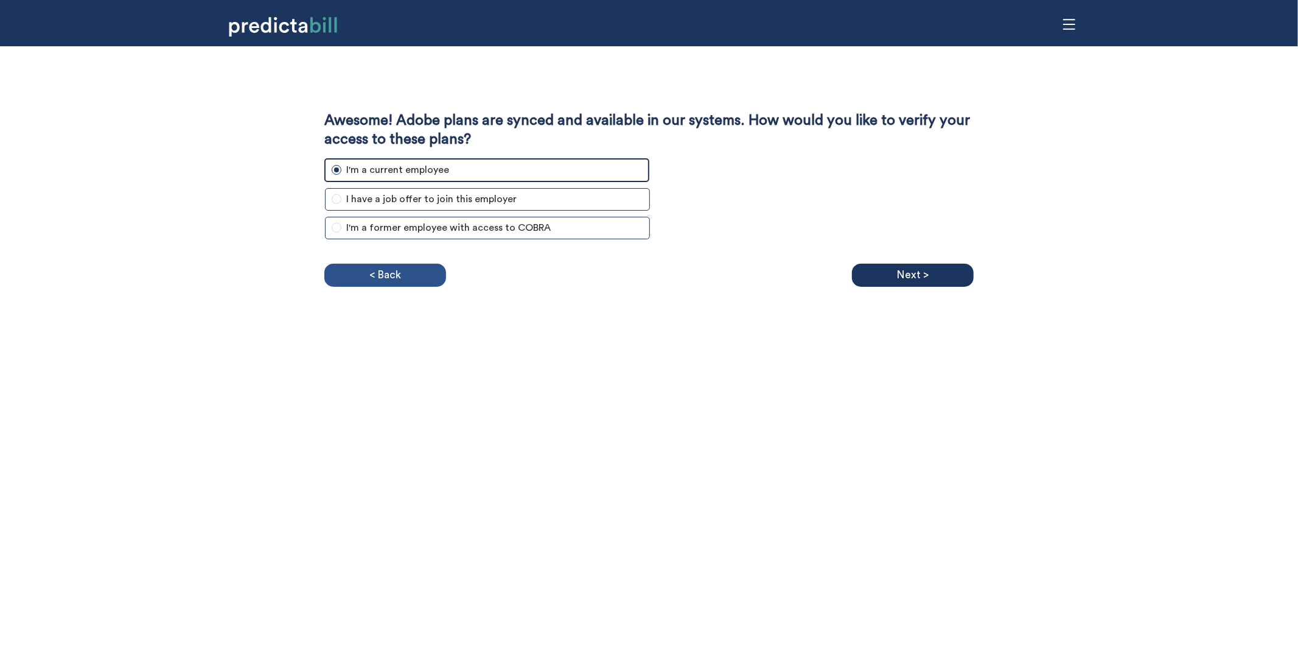
click at [388, 282] on p "< Back" at bounding box center [385, 275] width 32 height 18
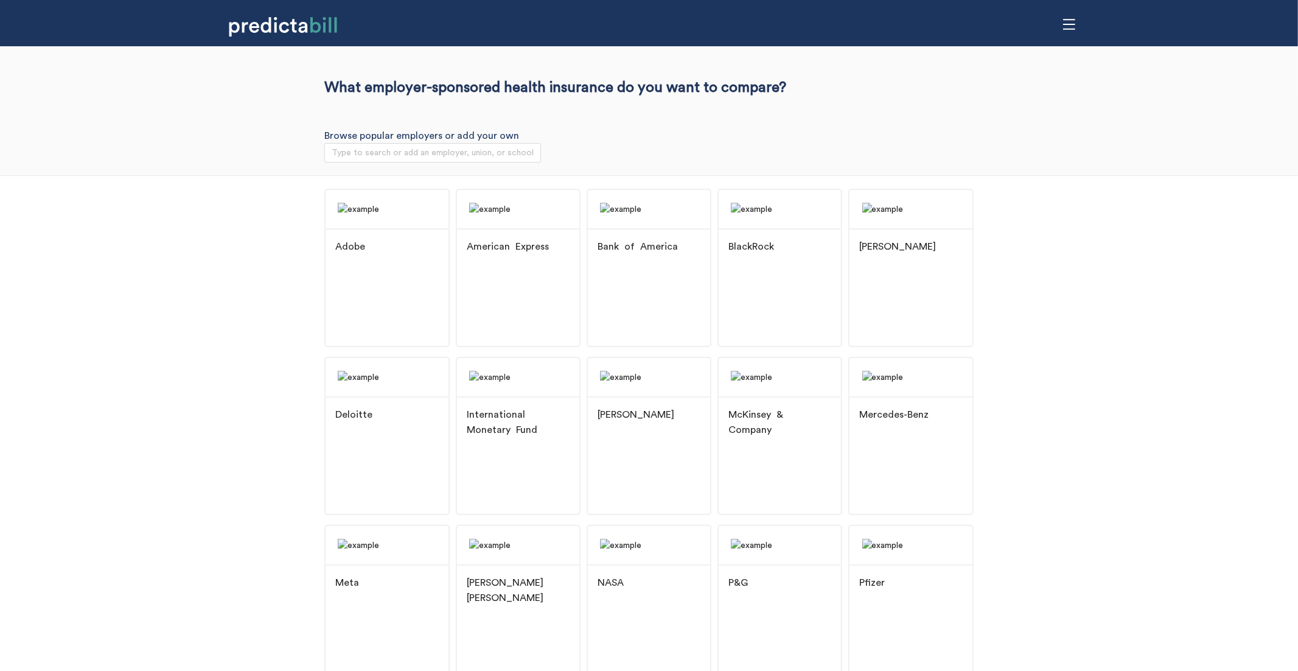
click at [268, 380] on div "Adobe American Express Bank of America BlackRock Booz [PERSON_NAME] Deloitte In…" at bounding box center [649, 524] width 1298 height 699
click at [384, 228] on img at bounding box center [387, 209] width 122 height 38
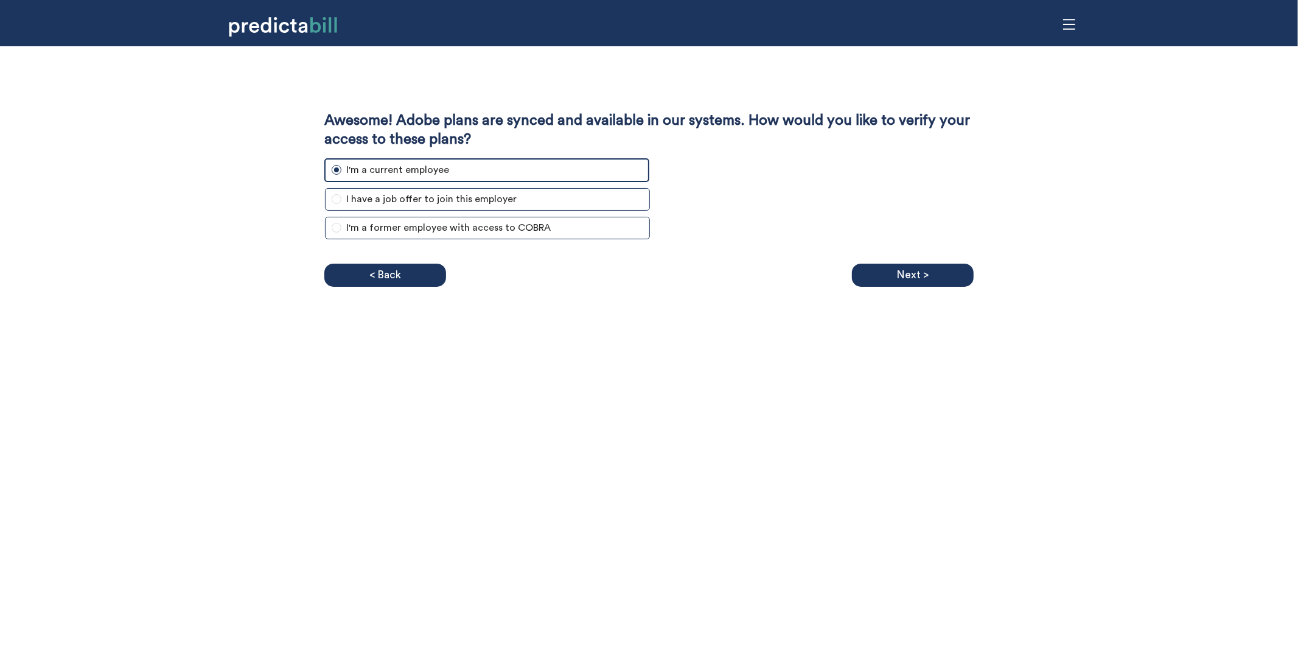
click at [186, 400] on div "Awesome! Adobe plans are synced and available in our systems. How would you lik…" at bounding box center [649, 335] width 1298 height 671
